Goal: Information Seeking & Learning: Find specific fact

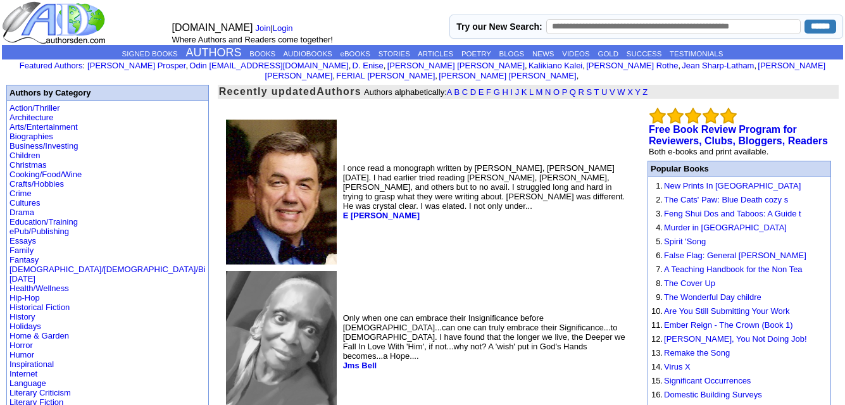
scroll to position [6, 0]
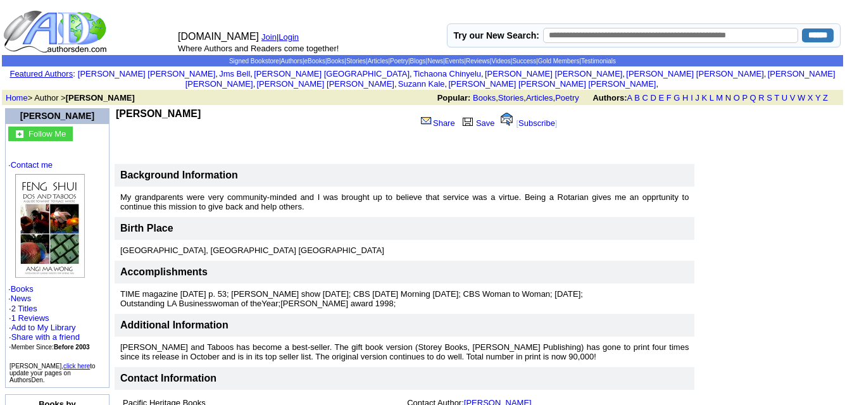
click at [152, 108] on b "[PERSON_NAME]" at bounding box center [158, 113] width 85 height 11
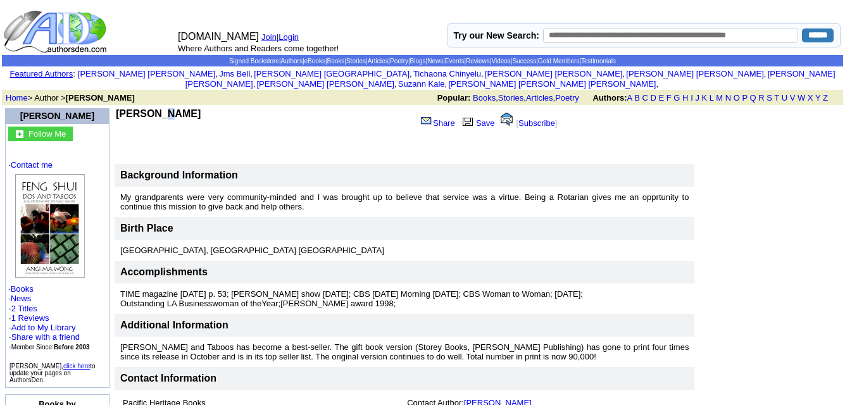
click at [152, 108] on b "[PERSON_NAME]" at bounding box center [158, 113] width 85 height 11
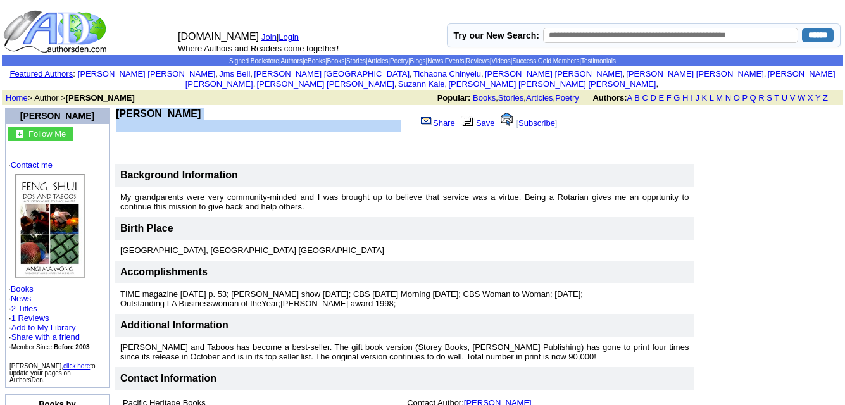
click at [152, 108] on b "Angi M Wong" at bounding box center [158, 113] width 85 height 11
copy td "Angi M Wong"
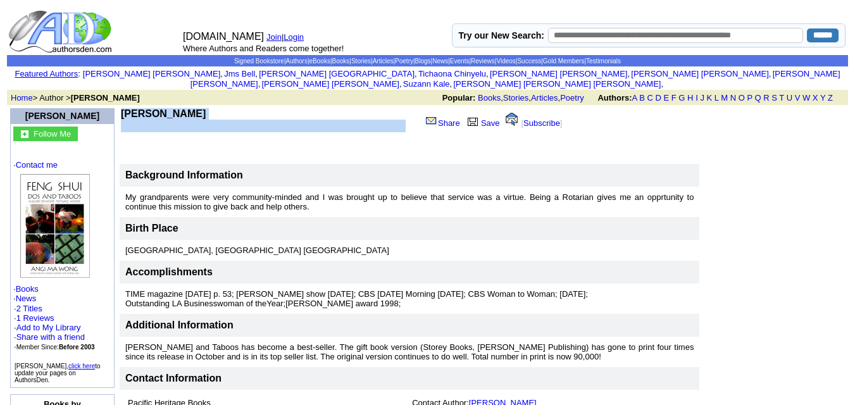
scroll to position [2, 0]
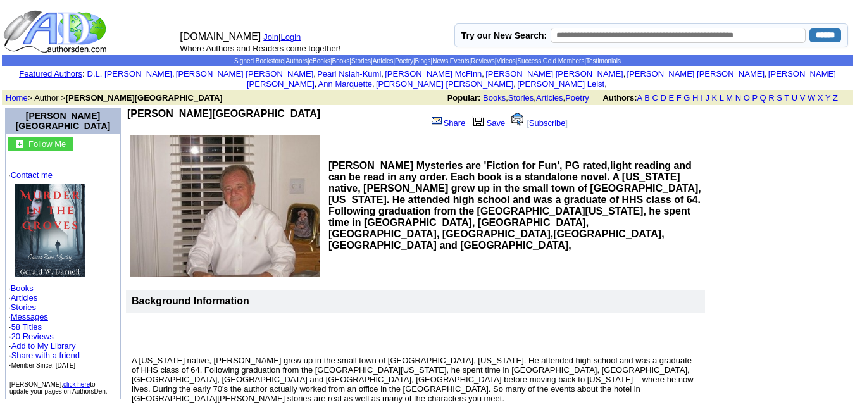
click at [159, 108] on b "Gerald W Darnell" at bounding box center [223, 113] width 193 height 11
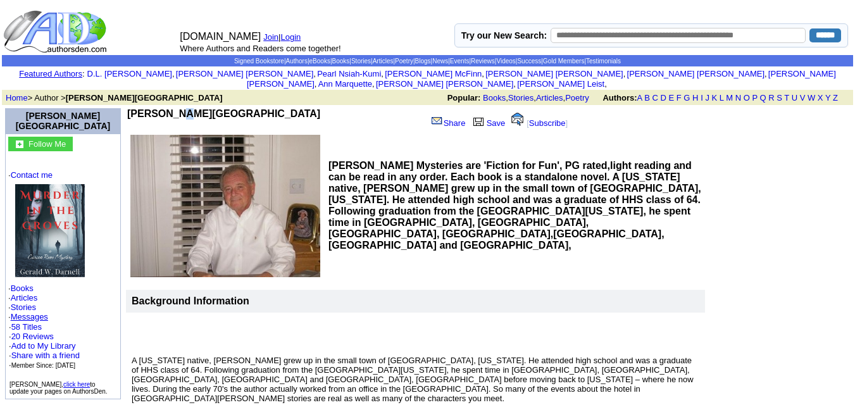
click at [159, 108] on b "Gerald W Darnell" at bounding box center [223, 113] width 193 height 11
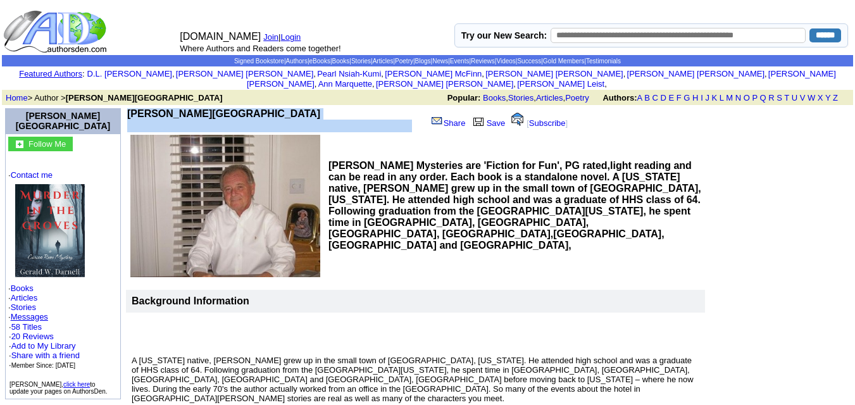
click at [159, 108] on b "Gerald W Darnell" at bounding box center [223, 113] width 193 height 11
copy td "Gerald W Darnell"
click at [159, 108] on b "Gerald W Darnell" at bounding box center [223, 113] width 193 height 11
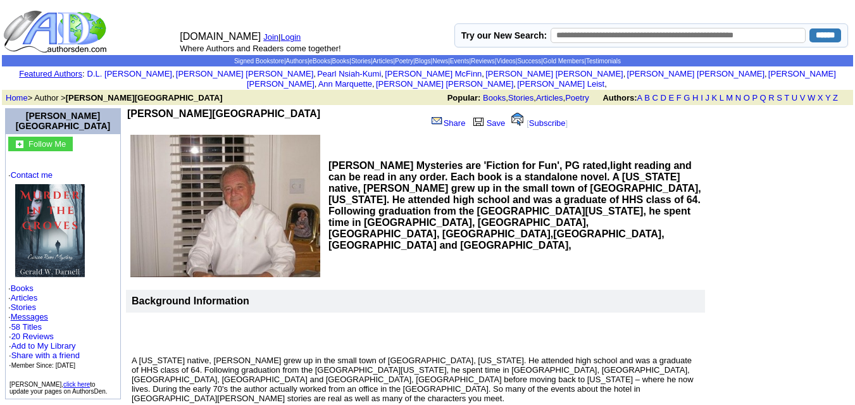
click at [132, 108] on b "Gerald W Darnell" at bounding box center [223, 113] width 193 height 11
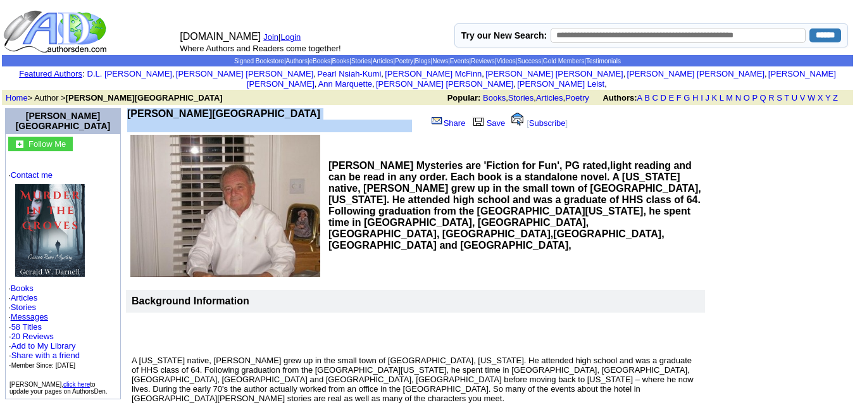
click at [132, 108] on b "Gerald W Darnell" at bounding box center [223, 113] width 193 height 11
copy td "Gerald W Darnell"
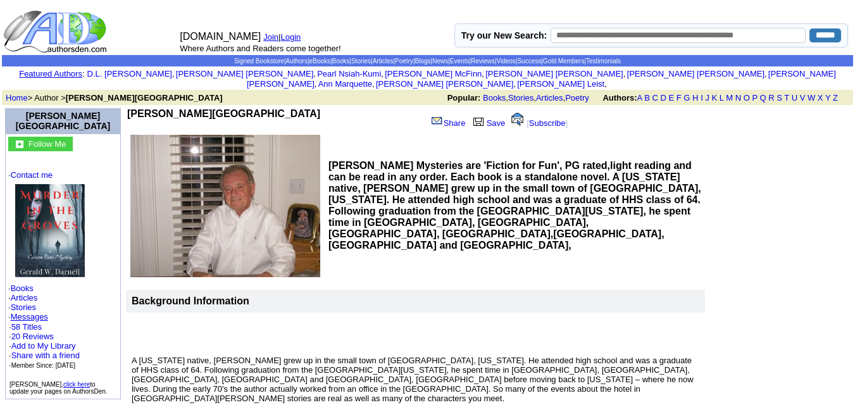
click at [51, 93] on font "Home > Author > Gerald W Darnell" at bounding box center [114, 97] width 217 height 9
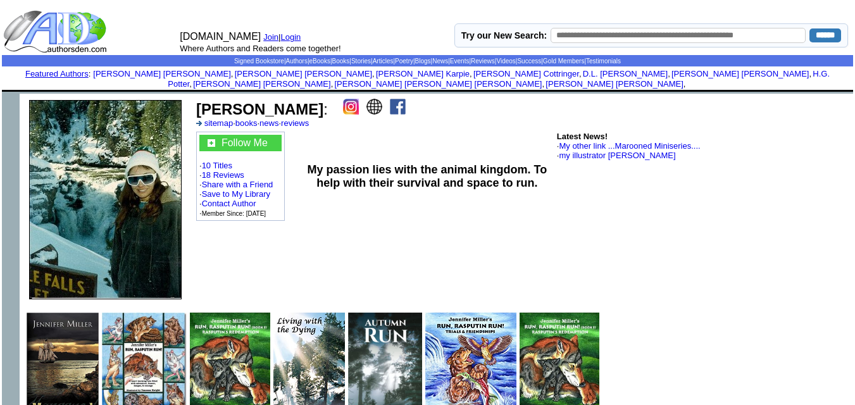
click at [209, 104] on b "Jennifer Miller" at bounding box center [259, 109] width 127 height 17
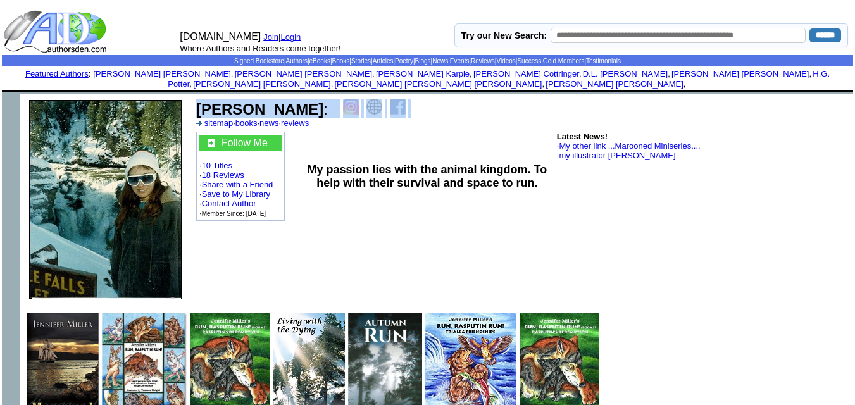
click at [209, 104] on b "Jennifer Miller" at bounding box center [259, 109] width 127 height 17
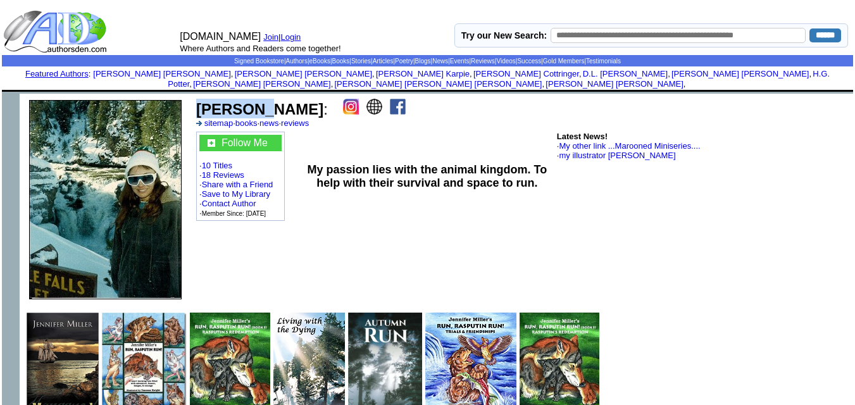
click at [209, 104] on b "Jennifer Miller" at bounding box center [259, 109] width 127 height 17
click at [196, 101] on b "Jennifer Miller" at bounding box center [259, 109] width 127 height 17
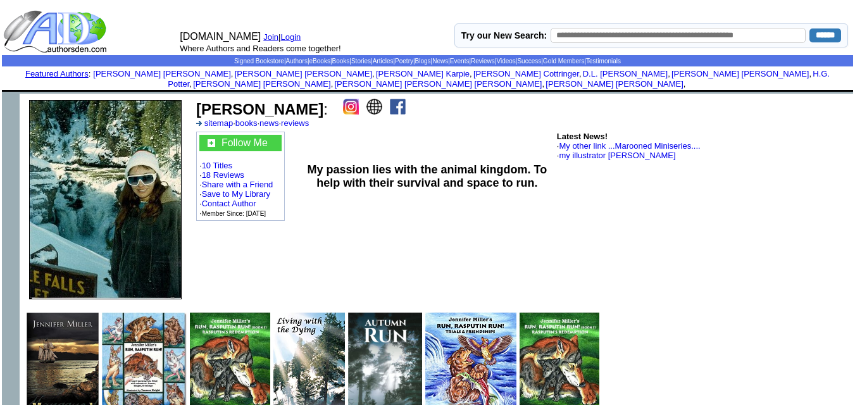
drag, startPoint x: 196, startPoint y: 98, endPoint x: 300, endPoint y: 94, distance: 103.8
click at [300, 101] on font "Jennifer Miller :" at bounding box center [262, 109] width 132 height 17
copy b "Jennifer Miller"
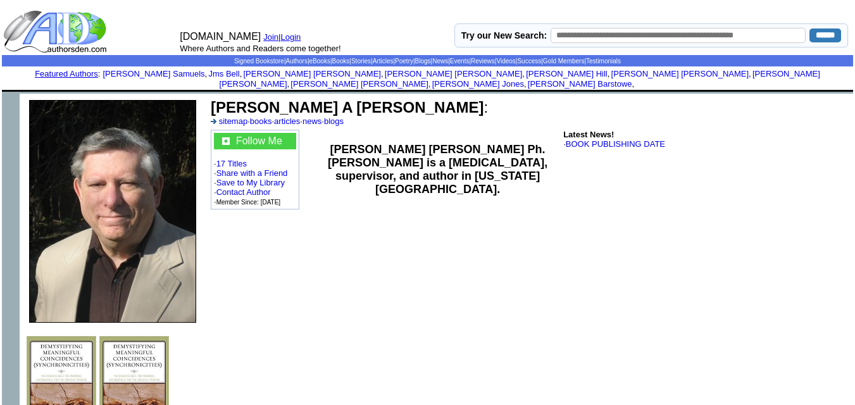
click at [240, 99] on b "[PERSON_NAME] A [PERSON_NAME]" at bounding box center [347, 107] width 273 height 17
click at [211, 99] on b "[PERSON_NAME] A [PERSON_NAME]" at bounding box center [347, 107] width 273 height 17
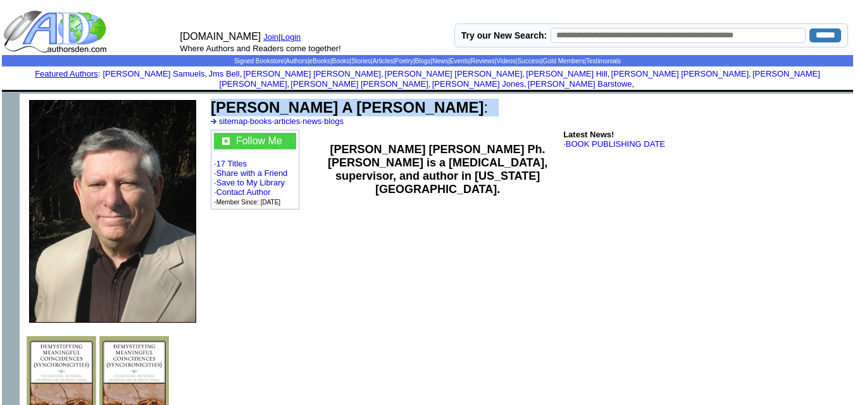
click at [211, 99] on b "Gibbs A Williams" at bounding box center [347, 107] width 273 height 17
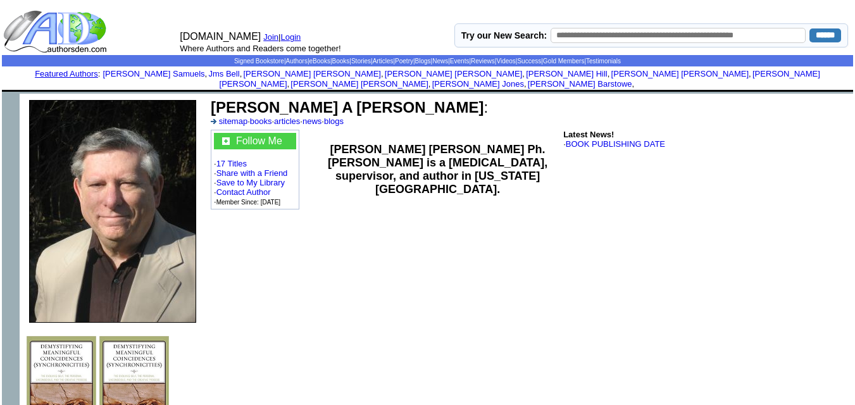
click at [211, 99] on b "Gibbs A Williams" at bounding box center [347, 107] width 273 height 17
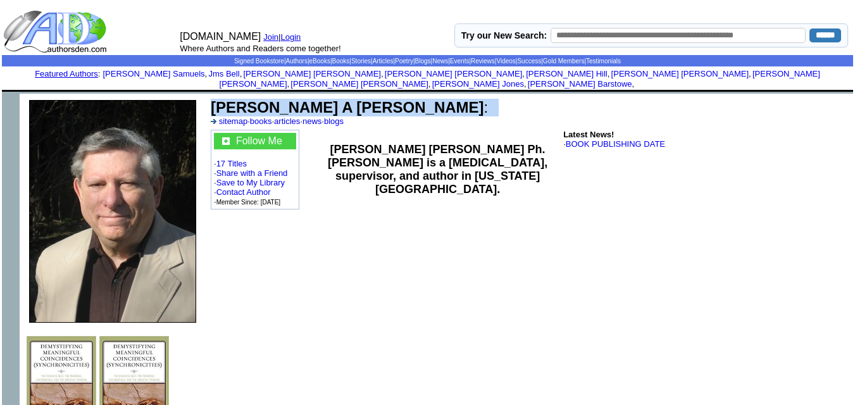
click at [211, 99] on b "Gibbs A Williams" at bounding box center [347, 107] width 273 height 17
copy td "Gibbs A Williams :"
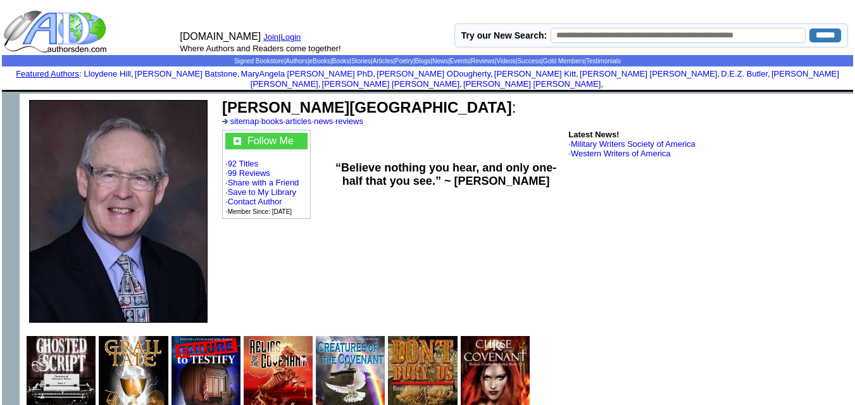
click at [220, 97] on td "[PERSON_NAME][GEOGRAPHIC_DATA] : sitemap · books · articles · news · reviews" at bounding box center [534, 112] width 629 height 31
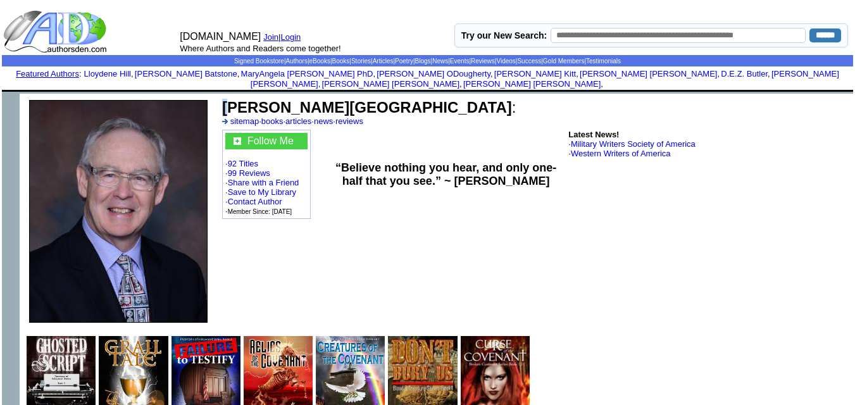
click at [220, 97] on td "[PERSON_NAME][GEOGRAPHIC_DATA] : sitemap · books · articles · news · reviews" at bounding box center [534, 112] width 629 height 31
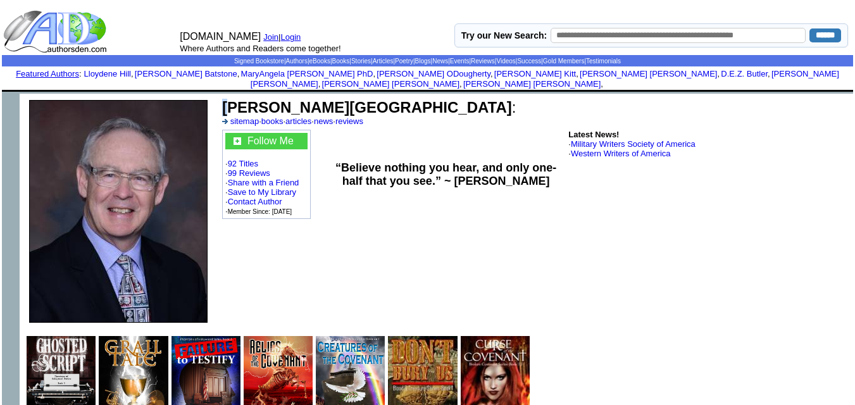
click at [223, 99] on b "[PERSON_NAME][GEOGRAPHIC_DATA]" at bounding box center [367, 107] width 290 height 17
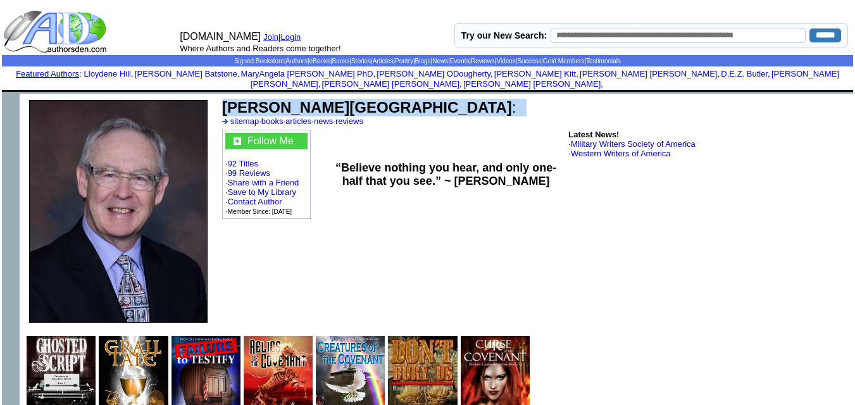
click at [223, 99] on b "[PERSON_NAME][GEOGRAPHIC_DATA]" at bounding box center [367, 107] width 290 height 17
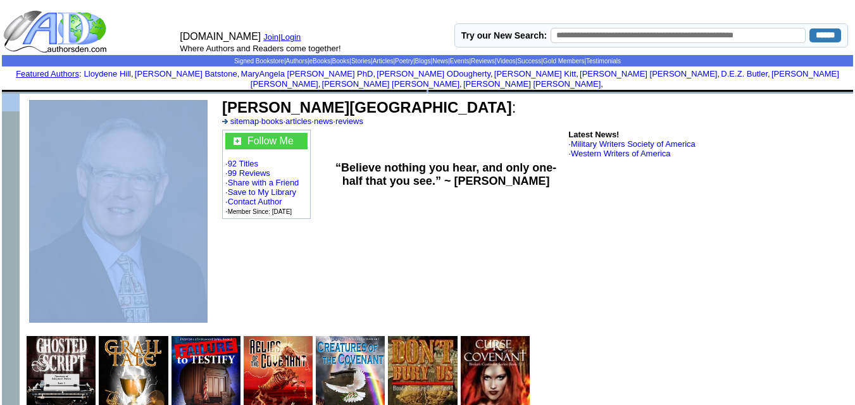
drag, startPoint x: 223, startPoint y: 96, endPoint x: 270, endPoint y: 83, distance: 47.9
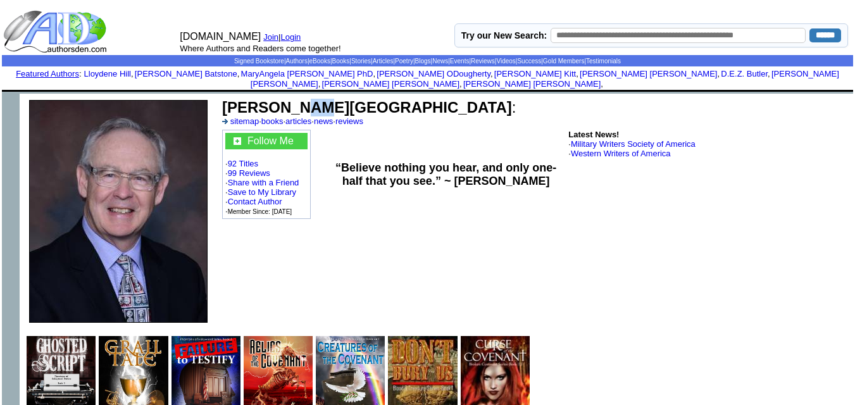
drag, startPoint x: 281, startPoint y: 96, endPoint x: 292, endPoint y: 106, distance: 14.3
click at [292, 106] on b "[PERSON_NAME][GEOGRAPHIC_DATA]" at bounding box center [367, 107] width 290 height 17
click at [288, 106] on b "[PERSON_NAME][GEOGRAPHIC_DATA]" at bounding box center [367, 107] width 290 height 17
drag, startPoint x: 288, startPoint y: 106, endPoint x: 222, endPoint y: 102, distance: 66.5
click at [222, 102] on b "[PERSON_NAME][GEOGRAPHIC_DATA]" at bounding box center [367, 107] width 290 height 17
